Goal: Information Seeking & Learning: Learn about a topic

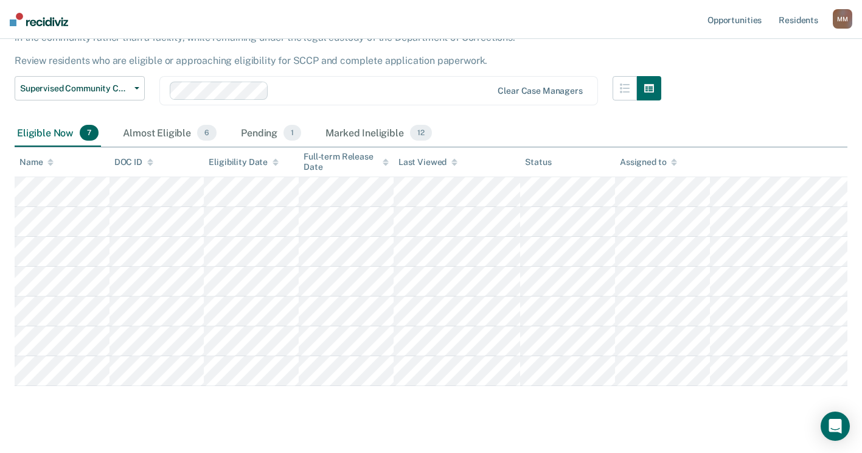
scroll to position [119, 0]
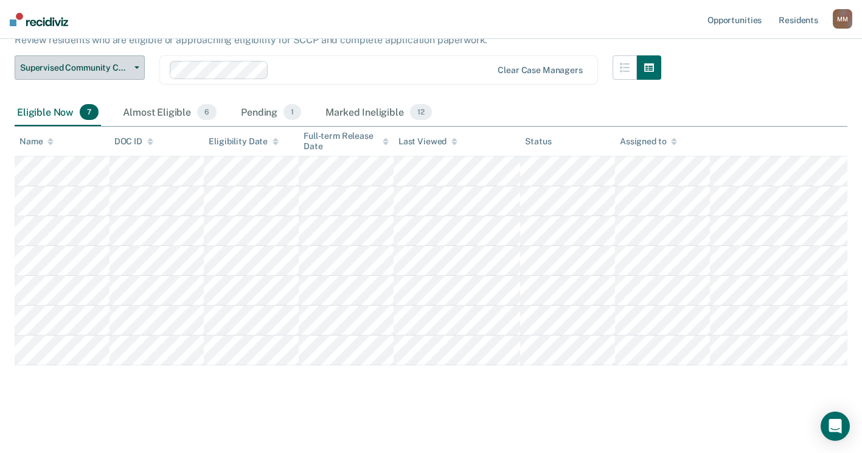
click at [51, 65] on span "Supervised Community Confinement Program" at bounding box center [75, 68] width 110 height 10
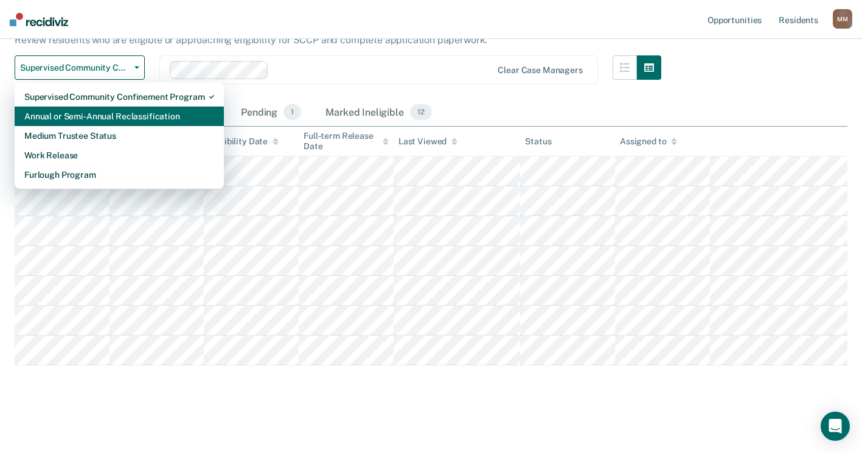
click at [65, 114] on div "Annual or Semi-Annual Reclassification" at bounding box center [119, 116] width 190 height 19
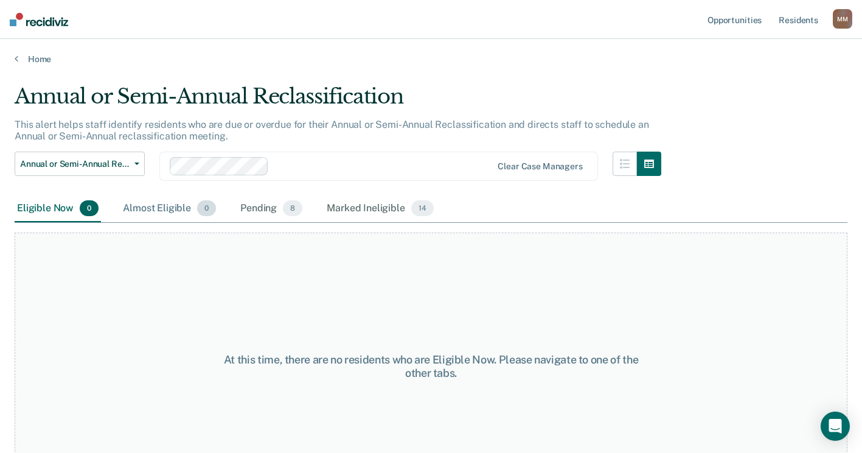
click at [165, 207] on div "Almost Eligible 0" at bounding box center [169, 208] width 98 height 27
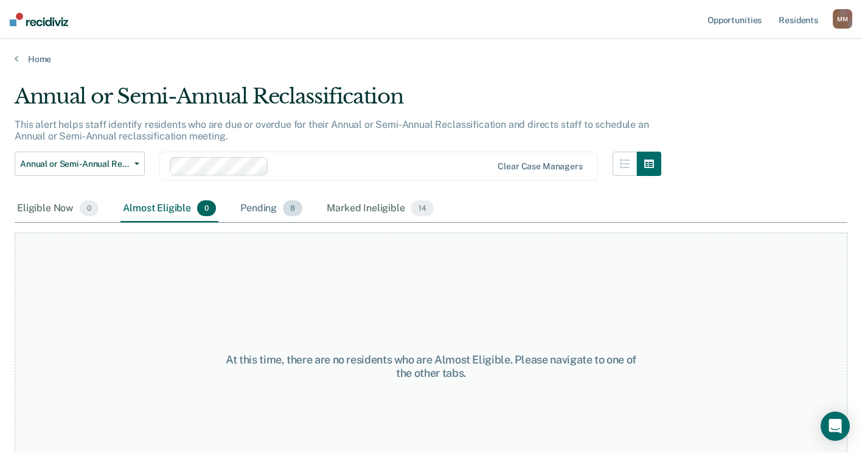
drag, startPoint x: 165, startPoint y: 207, endPoint x: 274, endPoint y: 215, distance: 109.2
click at [273, 217] on div "Pending 8" at bounding box center [271, 208] width 67 height 27
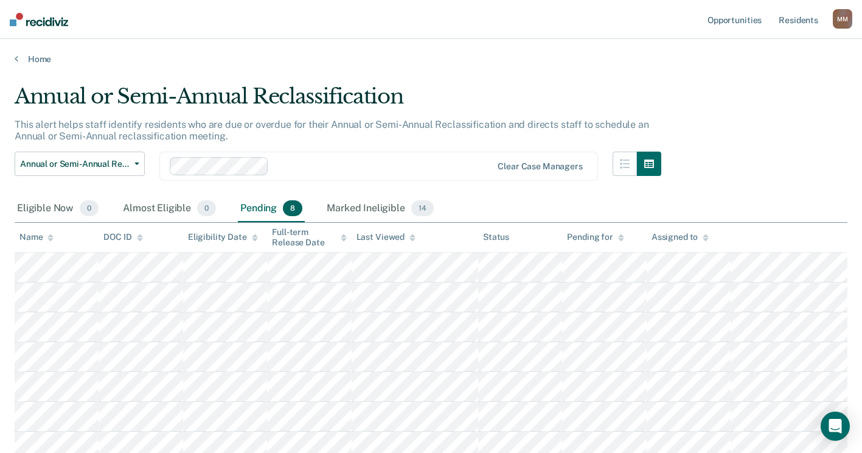
scroll to position [61, 0]
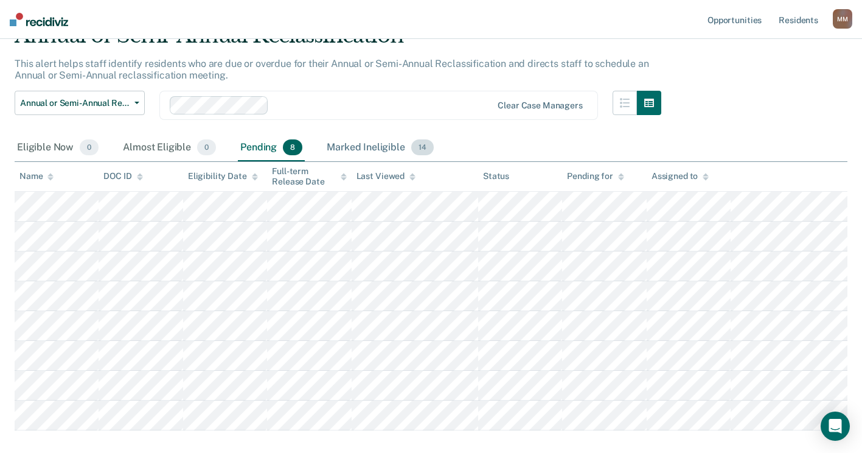
click at [349, 142] on div "Marked Ineligible 14" at bounding box center [379, 147] width 111 height 27
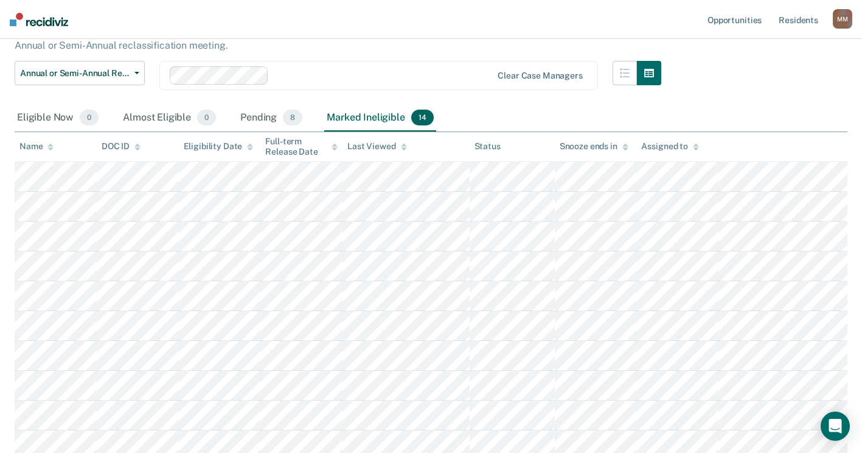
scroll to position [0, 0]
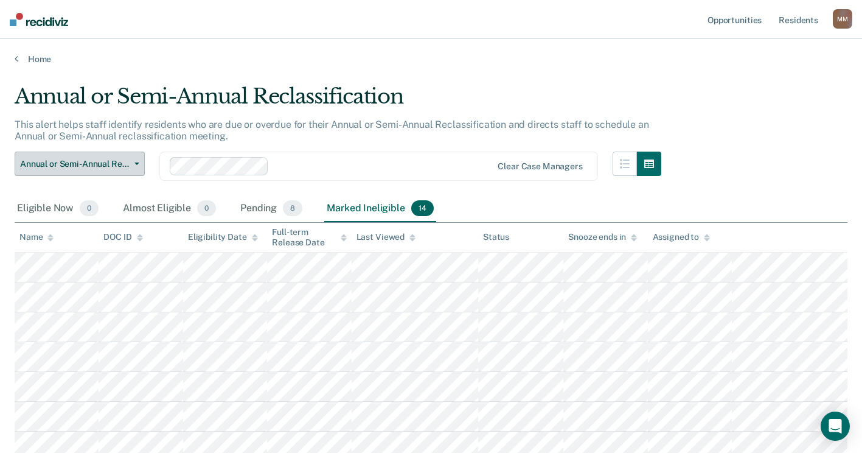
click at [125, 166] on span "Annual or Semi-Annual Reclassification" at bounding box center [75, 164] width 110 height 10
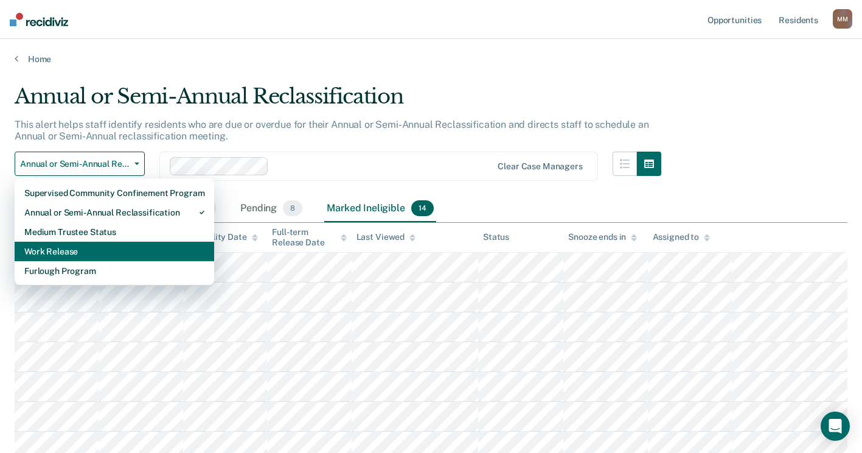
click at [123, 248] on div "Work Release" at bounding box center [114, 251] width 180 height 19
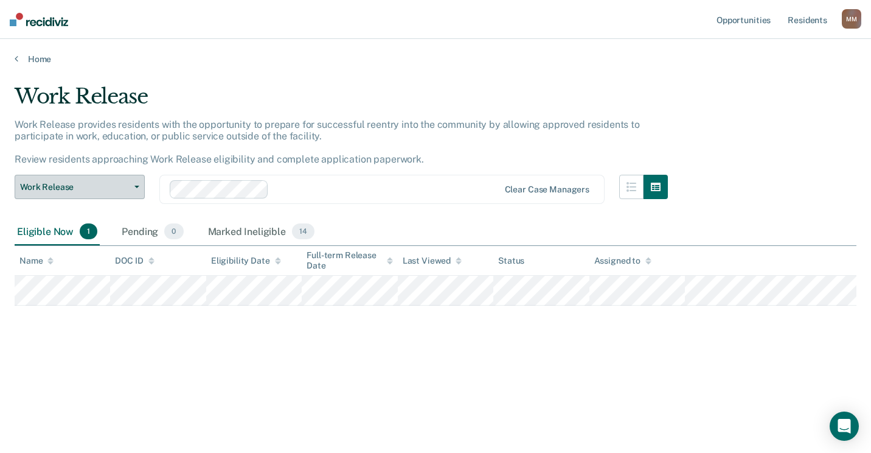
click at [136, 187] on icon "button" at bounding box center [136, 187] width 5 height 2
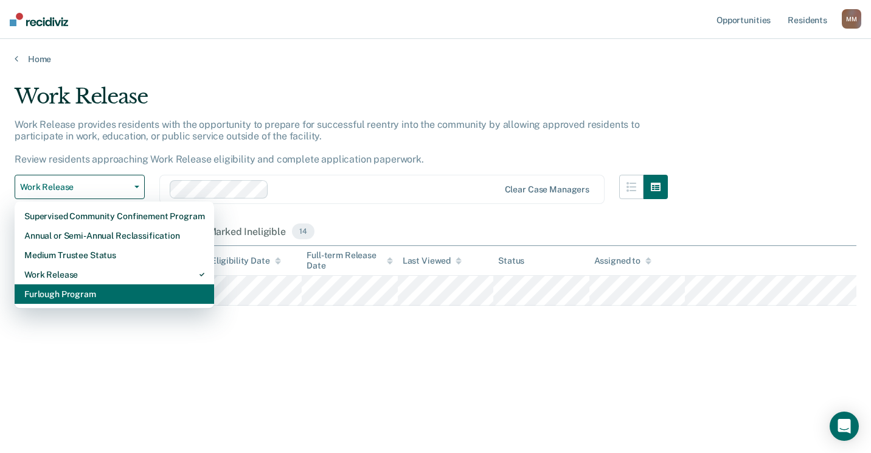
click at [116, 291] on div "Furlough Program" at bounding box center [114, 293] width 180 height 19
